Goal: Find specific page/section: Find specific page/section

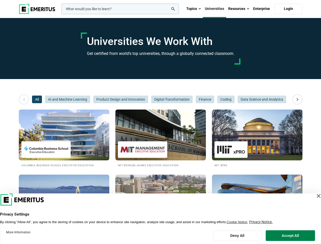
click at [120, 9] on input "woocommerce-product-search-field-0" at bounding box center [120, 9] width 117 height 11
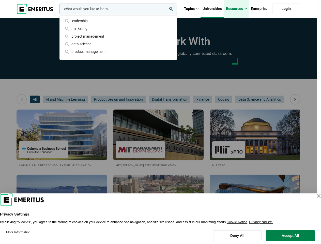
click at [239, 9] on link "Resources" at bounding box center [236, 9] width 25 height 18
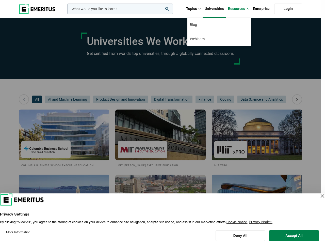
click at [66, 14] on div "leadership marketing project management data science product management" at bounding box center [119, 9] width 107 height 11
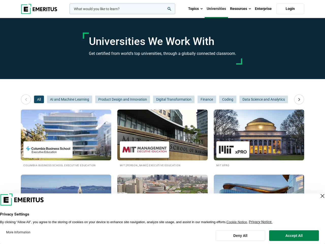
click at [297, 99] on icon at bounding box center [299, 99] width 9 height 9
click at [47, 99] on span "AI and Machine Learning" at bounding box center [69, 100] width 45 height 8
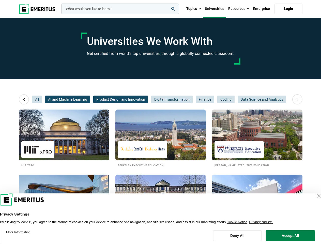
click at [93, 99] on span "Product Design and Innovation" at bounding box center [120, 100] width 55 height 8
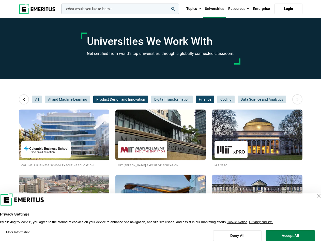
click at [196, 99] on span "Finance" at bounding box center [205, 100] width 19 height 8
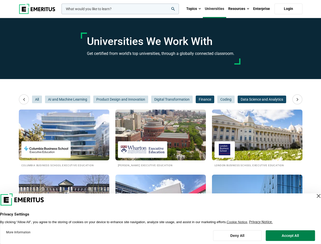
click at [238, 99] on span "Data Science and Analytics" at bounding box center [262, 100] width 49 height 8
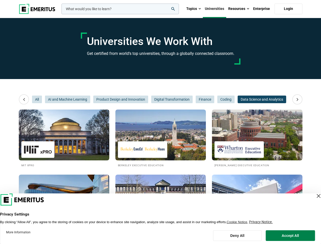
scroll to position [0, 76]
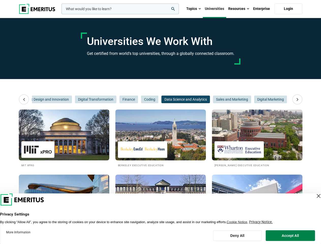
click at [205, 99] on span "Data Science and Analytics" at bounding box center [185, 100] width 49 height 8
click at [226, 99] on span "Sales and Marketing" at bounding box center [232, 100] width 38 height 8
